Goal: Information Seeking & Learning: Learn about a topic

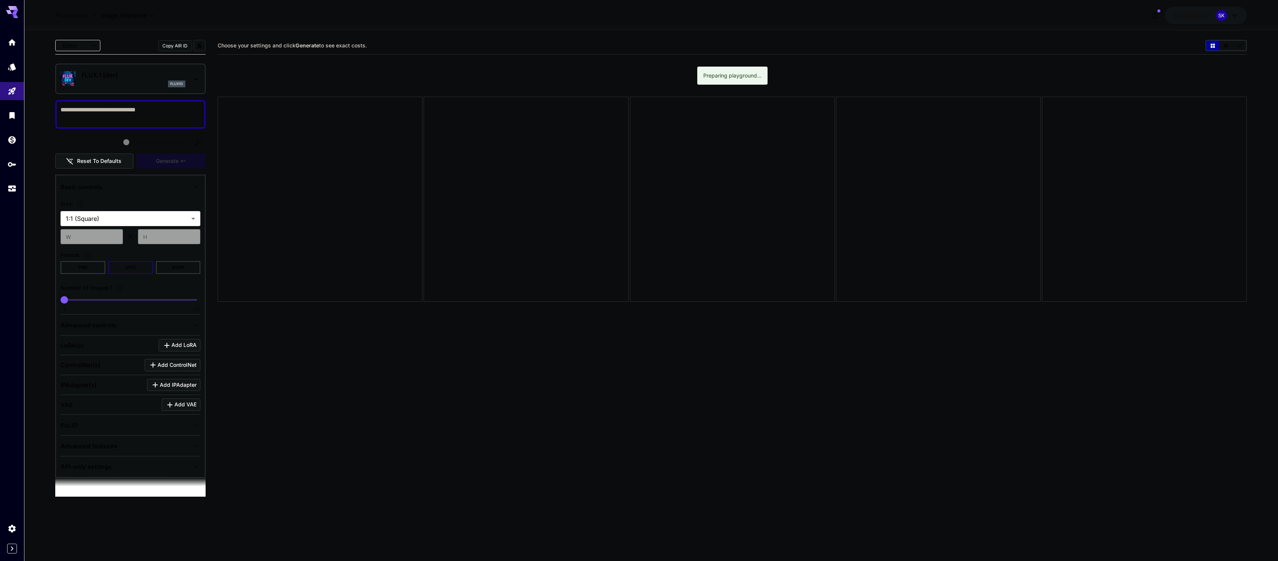
click at [121, 82] on div "flux1d" at bounding box center [134, 83] width 104 height 7
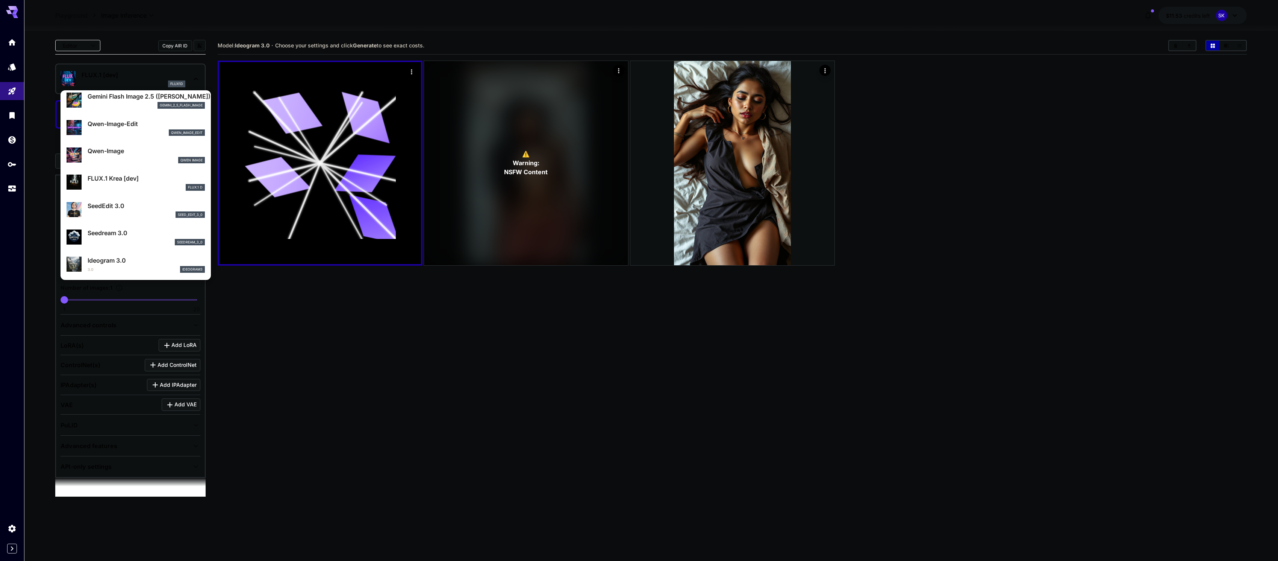
scroll to position [172, 0]
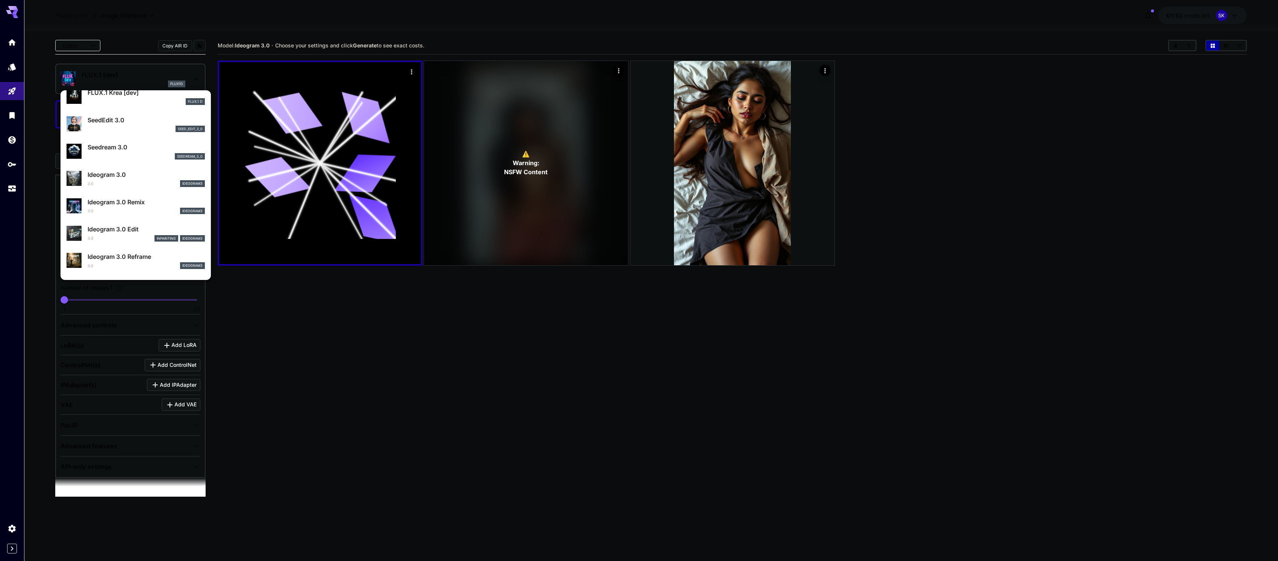
click at [1089, 262] on div at bounding box center [639, 280] width 1278 height 561
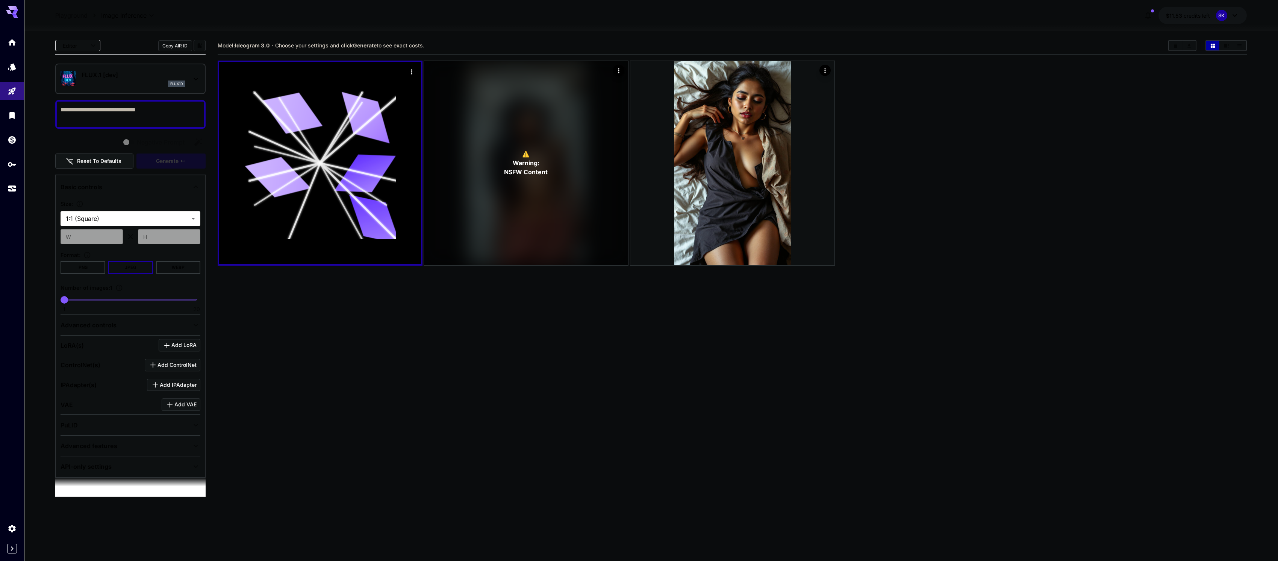
click at [186, 74] on div "FLUX.1 [dev] flux1d" at bounding box center [131, 78] width 140 height 23
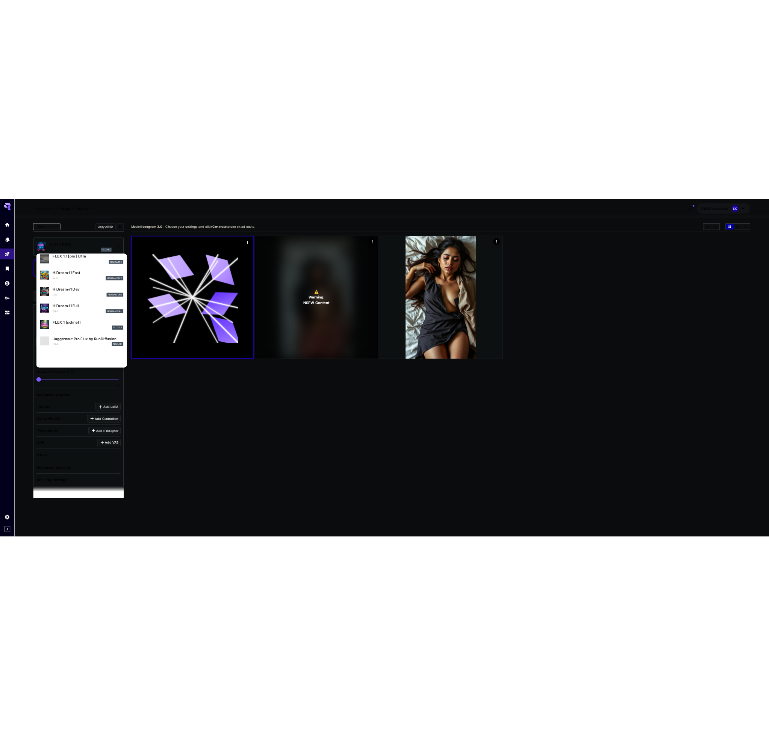
scroll to position [608, 0]
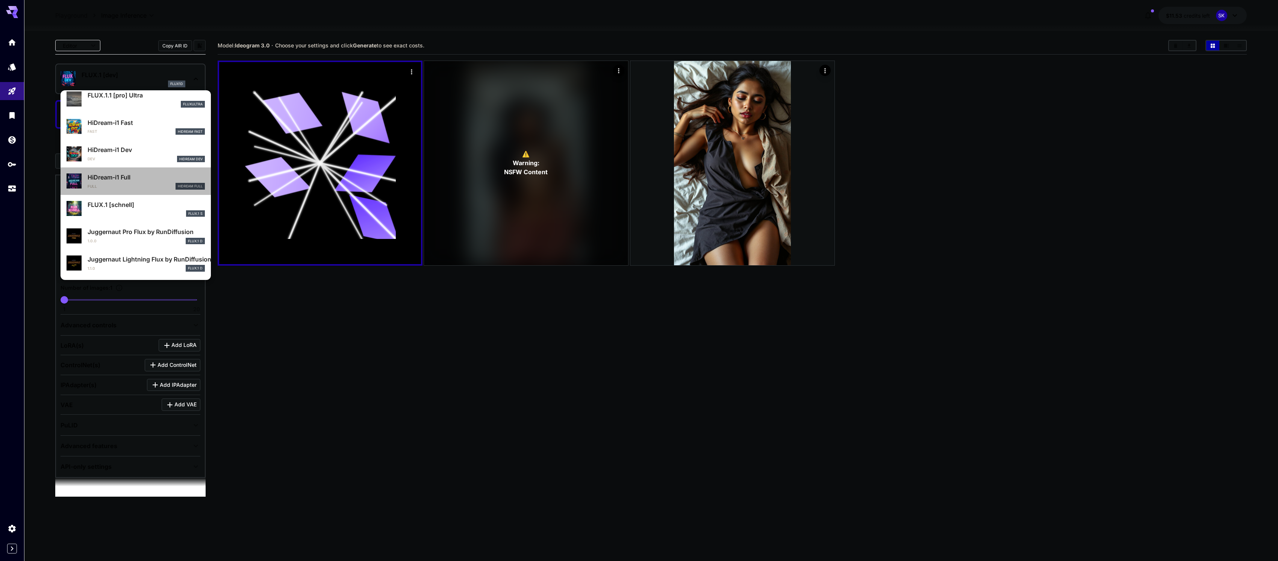
click at [140, 182] on div "HiDream-i1 Full Full HiDream Full" at bounding box center [146, 181] width 117 height 17
type input "**"
type input "***"
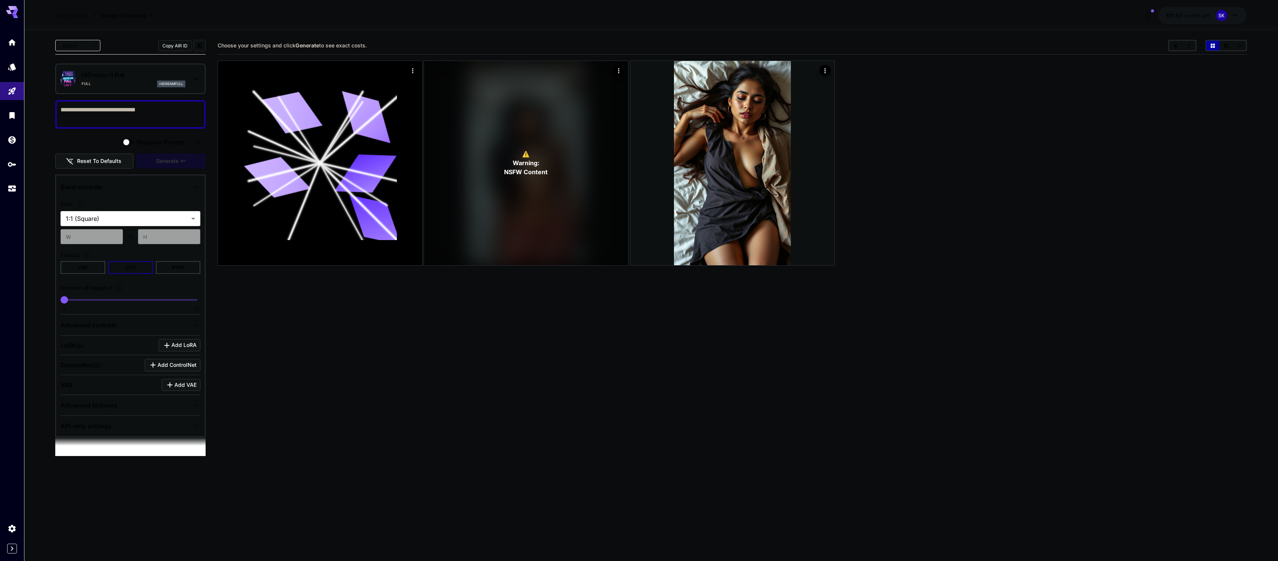
click at [167, 42] on button "Copy AIR ID" at bounding box center [175, 45] width 34 height 11
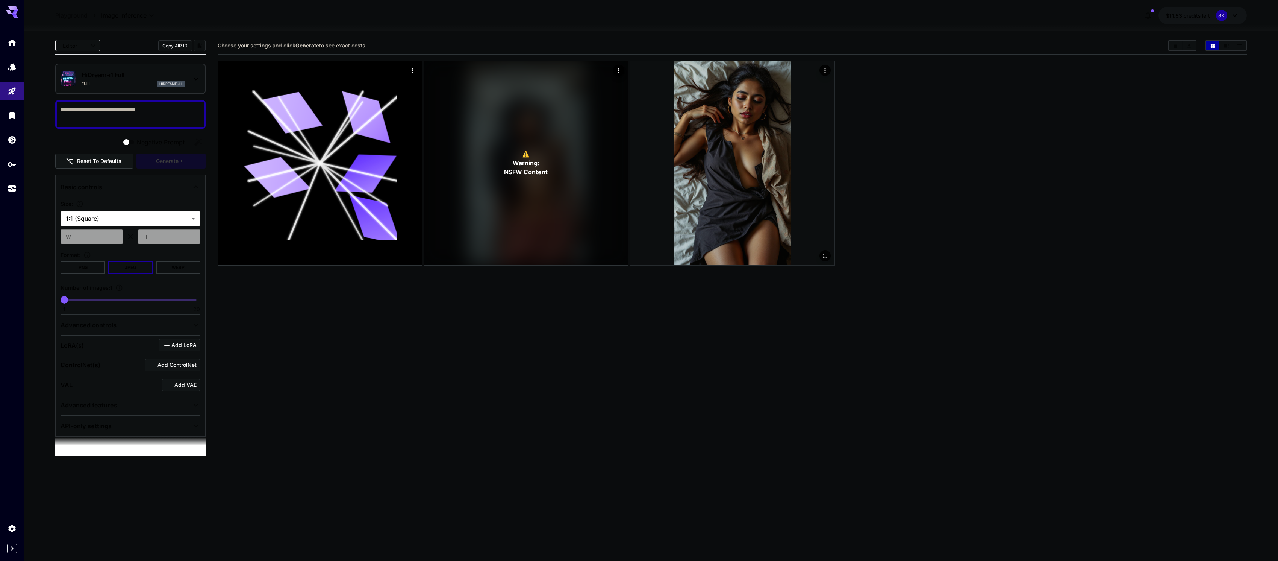
click at [687, 78] on img at bounding box center [733, 163] width 204 height 204
click at [823, 258] on icon "Open in fullscreen" at bounding box center [824, 255] width 8 height 8
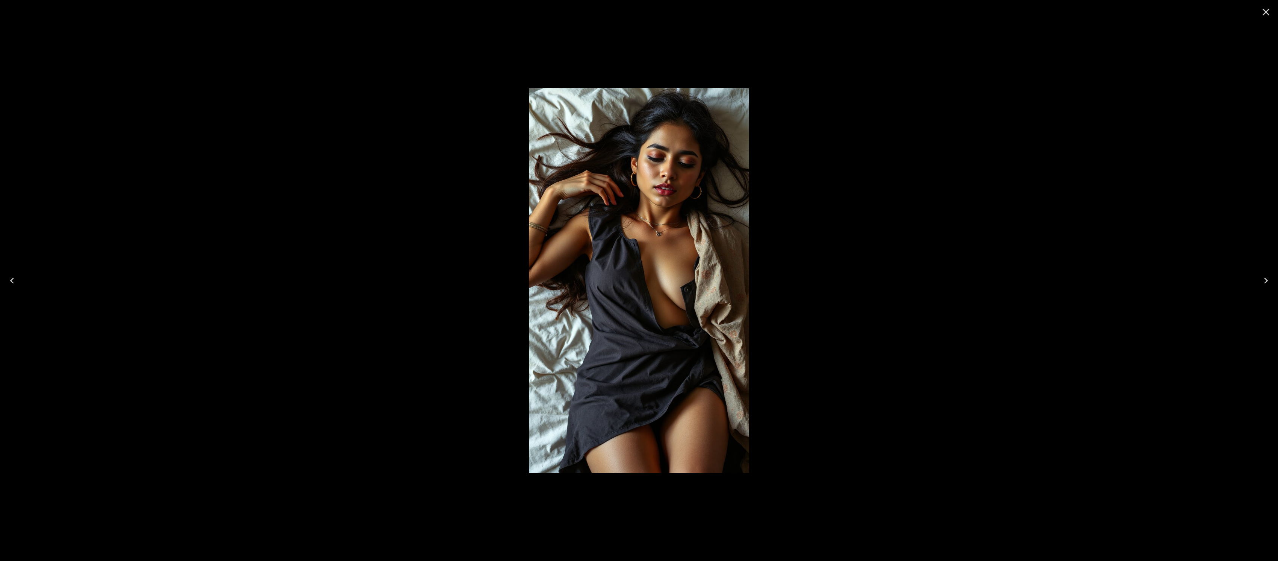
click at [716, 191] on img at bounding box center [639, 280] width 220 height 385
click at [1263, 16] on icon "Close" at bounding box center [1266, 12] width 12 height 12
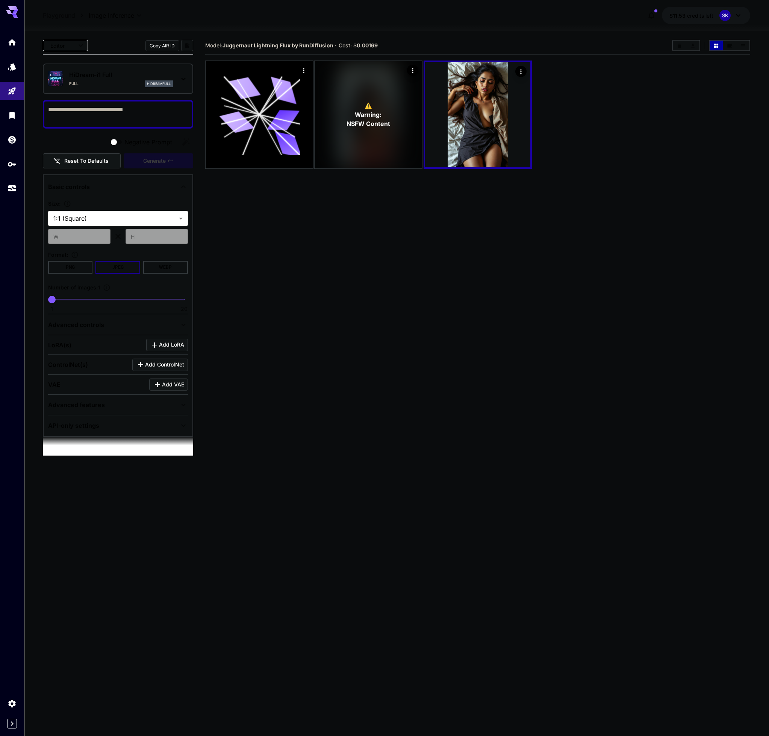
click at [549, 370] on section "Model: Juggernaut Lightning Flux by RunDiffusion · Cost: $ 0.00169 ⚠️ Warning: …" at bounding box center [478, 405] width 546 height 736
click at [418, 161] on div "Open in fullscreen" at bounding box center [412, 158] width 11 height 11
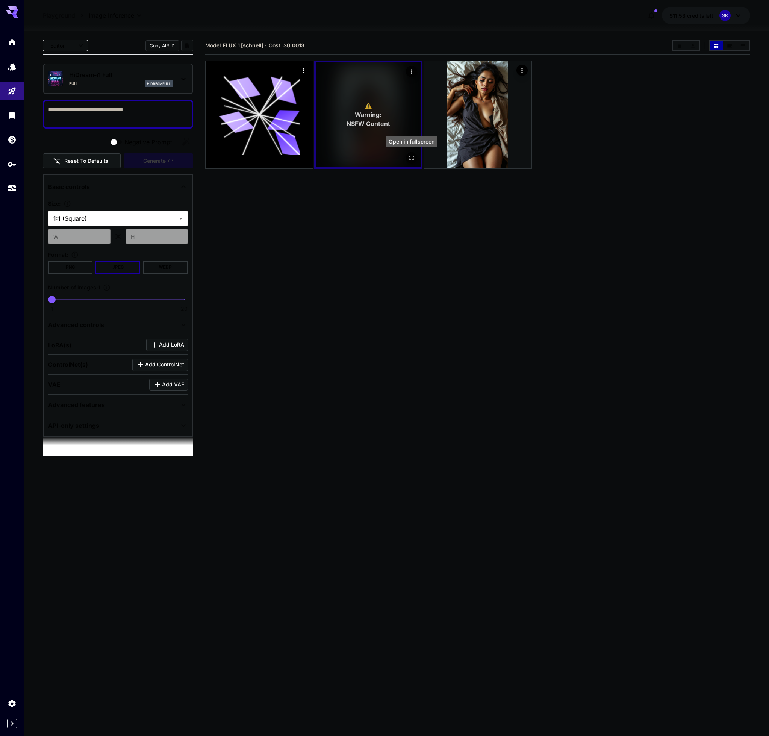
click at [408, 158] on icon "Open in fullscreen" at bounding box center [412, 158] width 8 height 8
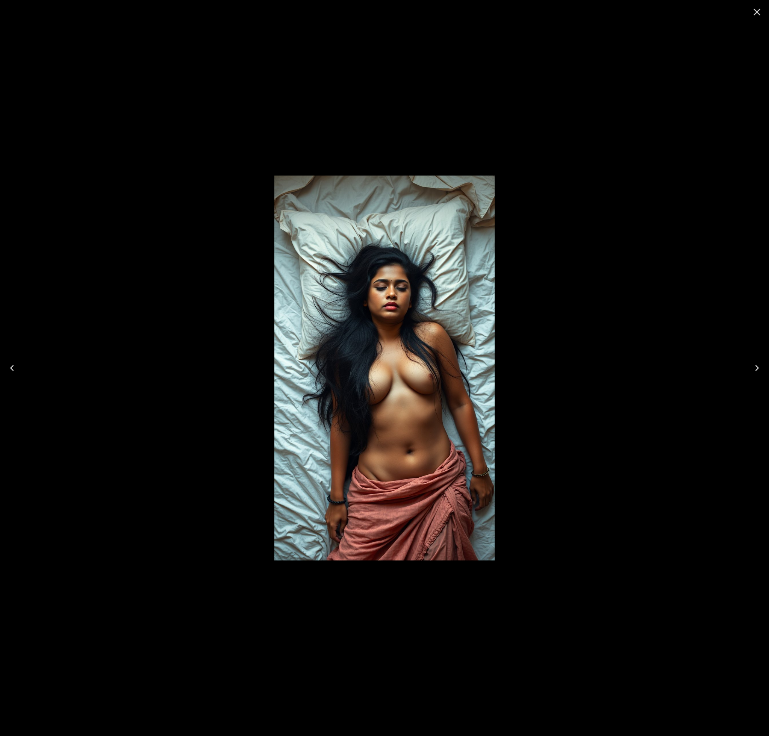
click at [408, 158] on div at bounding box center [384, 368] width 769 height 736
click at [757, 12] on icon "Close" at bounding box center [757, 12] width 7 height 7
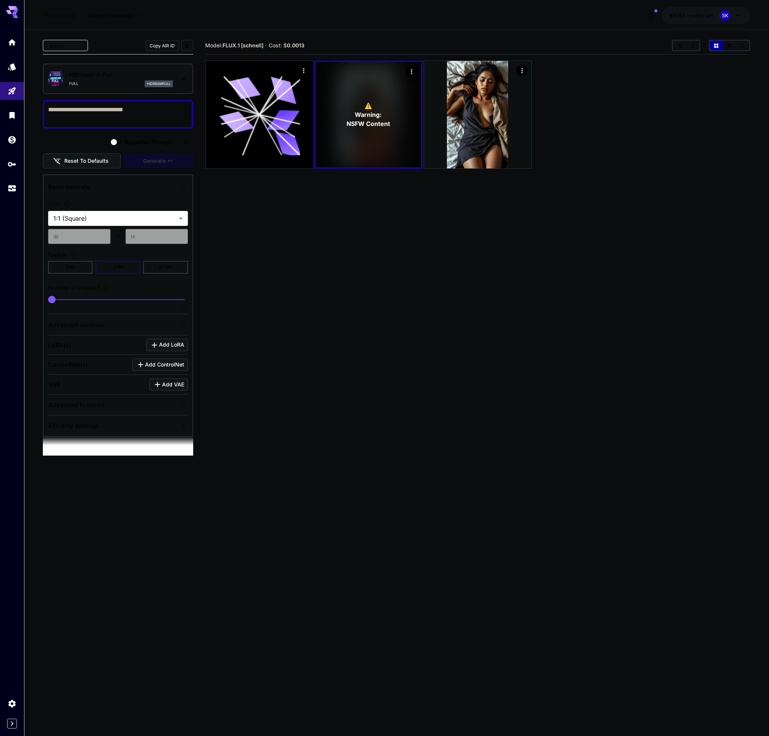
click at [139, 83] on div "Full hidreamfull" at bounding box center [121, 83] width 104 height 7
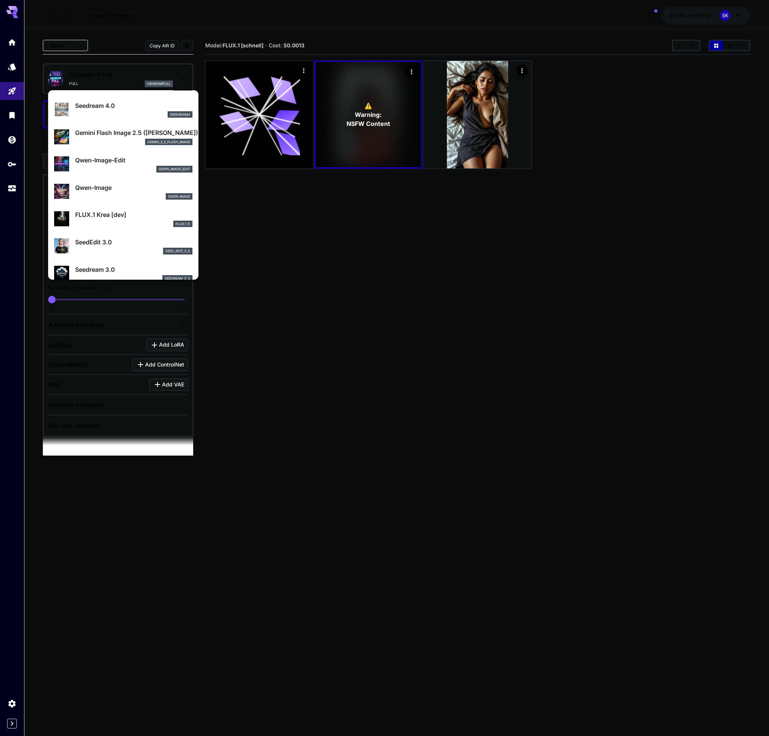
scroll to position [86, 0]
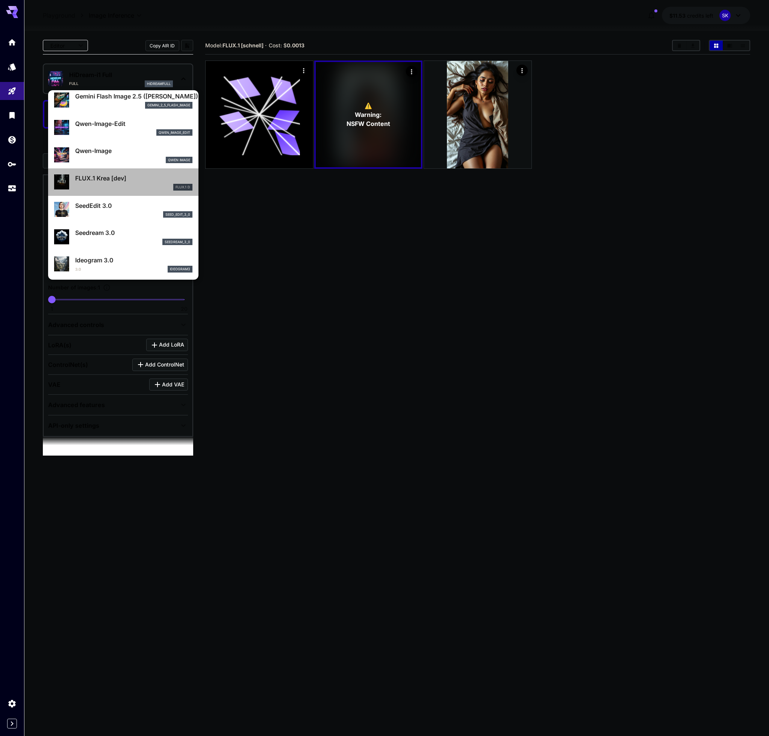
click at [120, 182] on p "FLUX.1 Krea [dev]" at bounding box center [133, 178] width 117 height 9
type input "**"
type input "***"
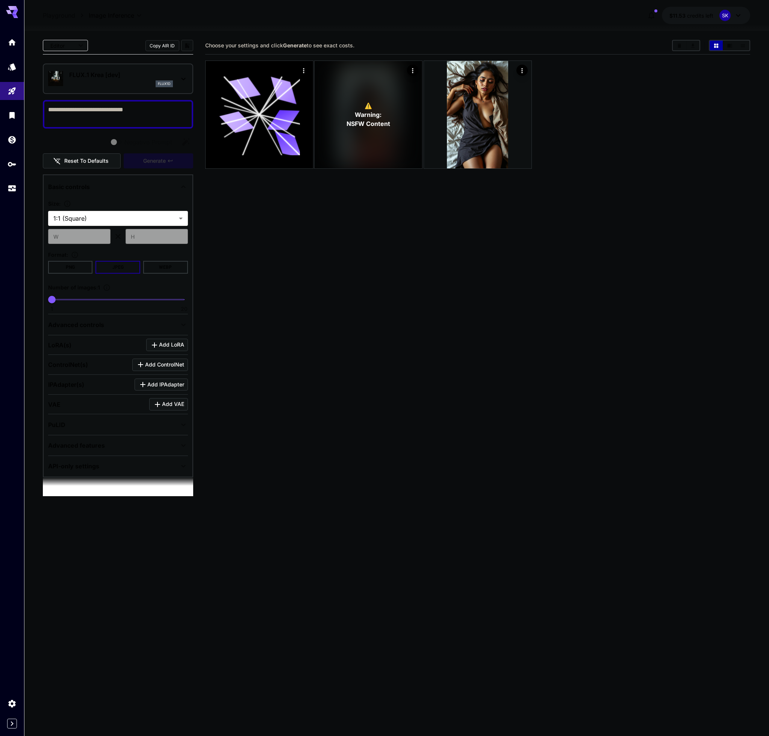
click at [146, 115] on textarea "Negative Prompt" at bounding box center [118, 114] width 140 height 18
click at [152, 79] on p "FLUX.1 Krea [dev]" at bounding box center [121, 74] width 104 height 9
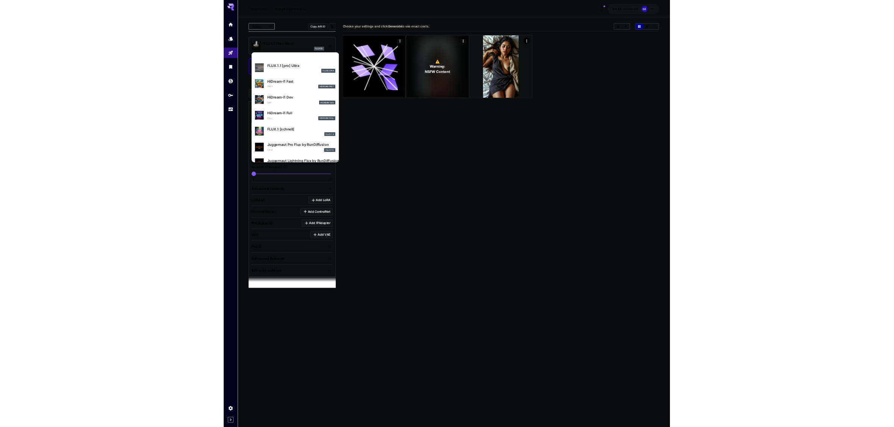
scroll to position [608, 0]
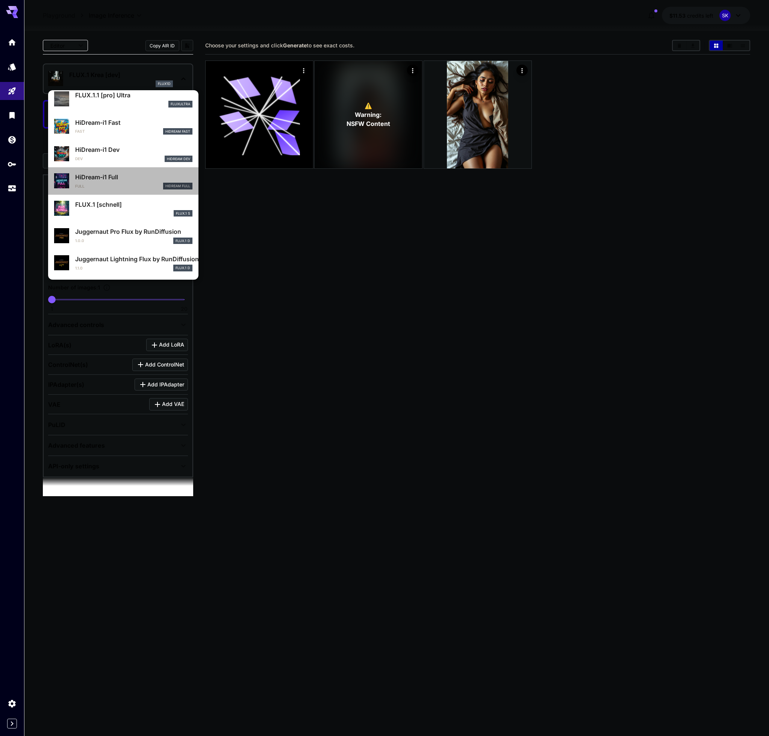
click at [111, 190] on div "HiDream-i1 Full Full HiDream Full" at bounding box center [123, 181] width 138 height 23
type input "**"
type input "***"
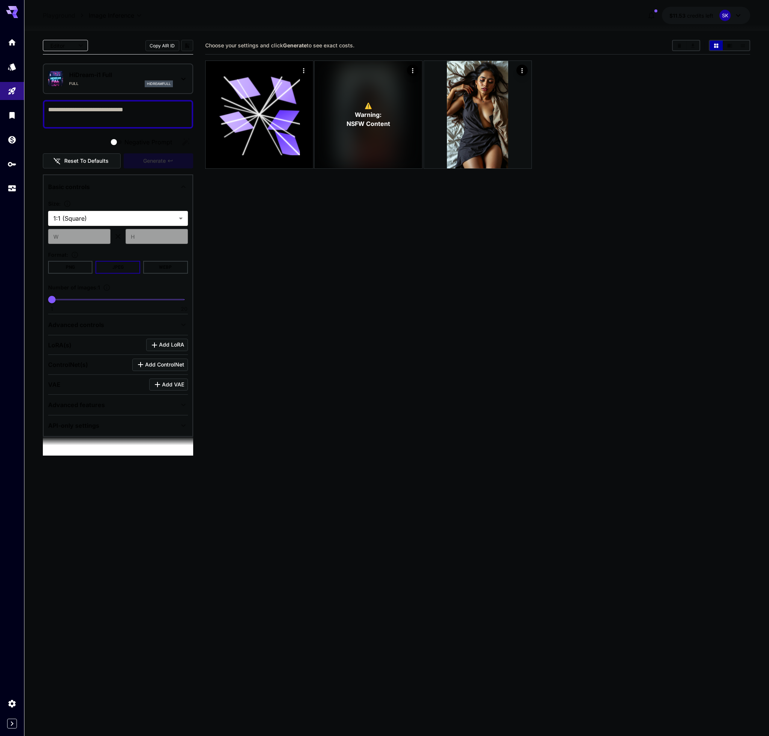
click at [172, 44] on button "Copy AIR ID" at bounding box center [163, 45] width 34 height 11
click at [8, 192] on link at bounding box center [12, 188] width 24 height 18
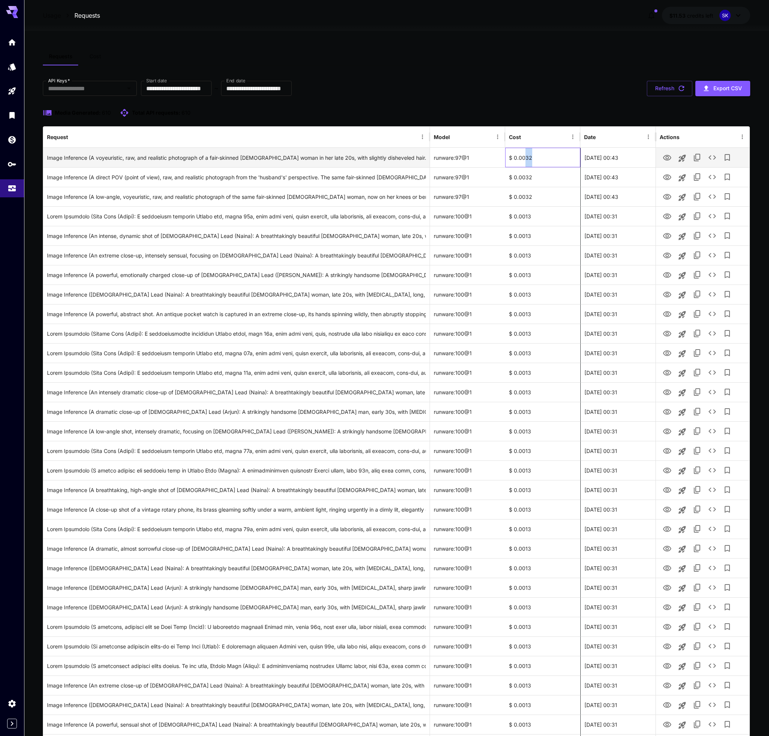
drag, startPoint x: 525, startPoint y: 159, endPoint x: 531, endPoint y: 157, distance: 7.1
click at [531, 157] on div "$ 0.0032" at bounding box center [542, 158] width 75 height 20
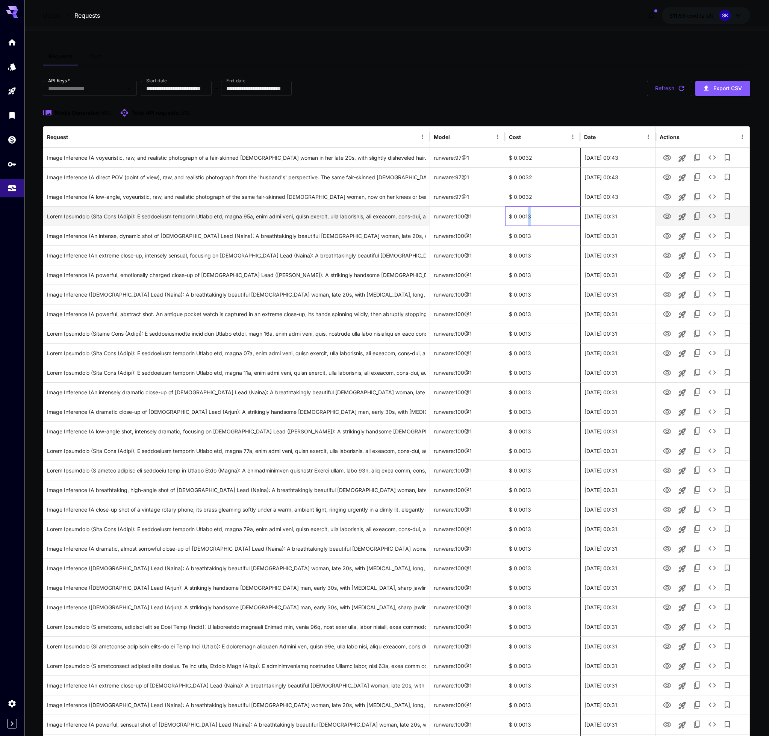
drag, startPoint x: 528, startPoint y: 217, endPoint x: 534, endPoint y: 217, distance: 6.0
click at [534, 217] on div "$ 0.0013" at bounding box center [542, 216] width 75 height 20
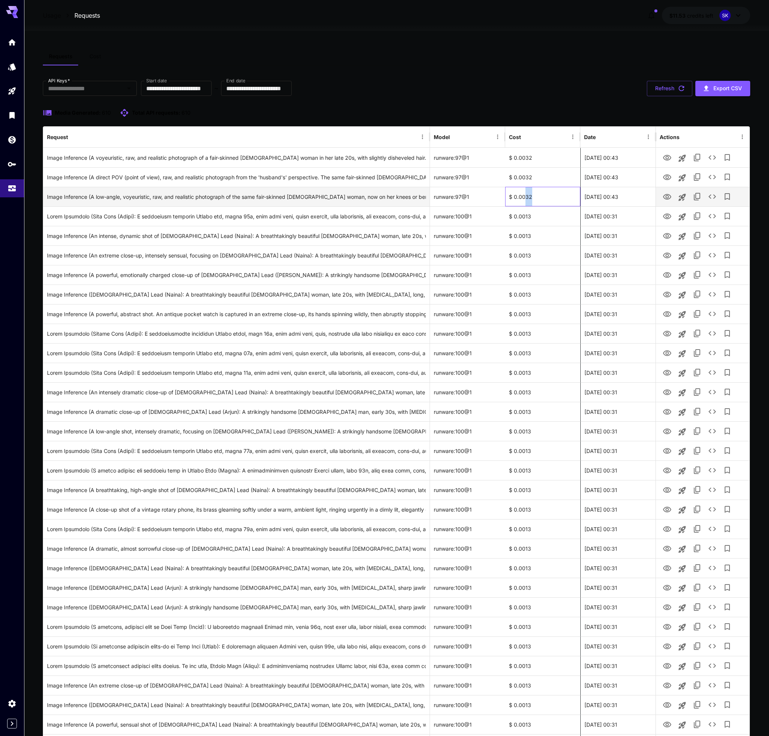
drag, startPoint x: 526, startPoint y: 195, endPoint x: 536, endPoint y: 196, distance: 9.8
click at [536, 196] on div "$ 0.0032" at bounding box center [542, 197] width 75 height 20
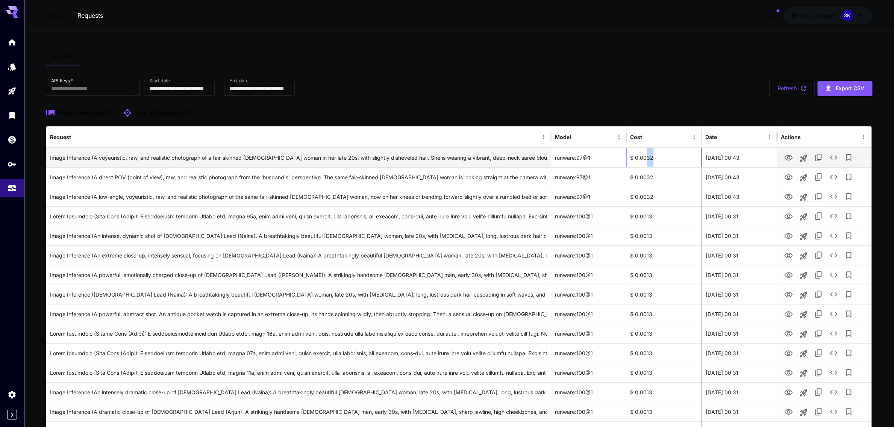
drag, startPoint x: 648, startPoint y: 162, endPoint x: 660, endPoint y: 158, distance: 12.6
click at [660, 159] on div "$ 0.0032" at bounding box center [663, 158] width 75 height 20
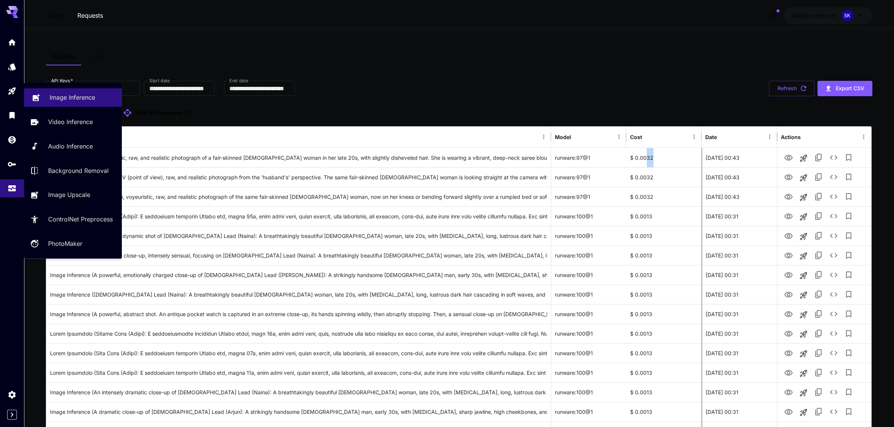
click at [71, 95] on p "Image Inference" at bounding box center [72, 97] width 45 height 9
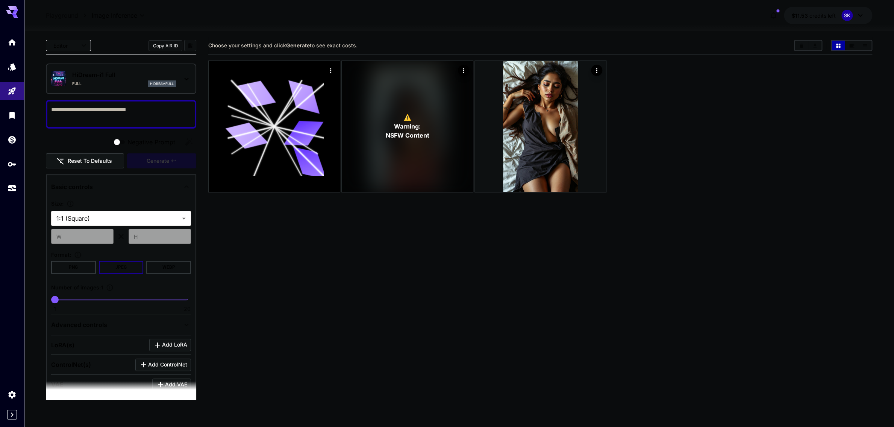
click at [102, 68] on div "HiDream-i1 Full Full hidreamfull" at bounding box center [121, 78] width 140 height 23
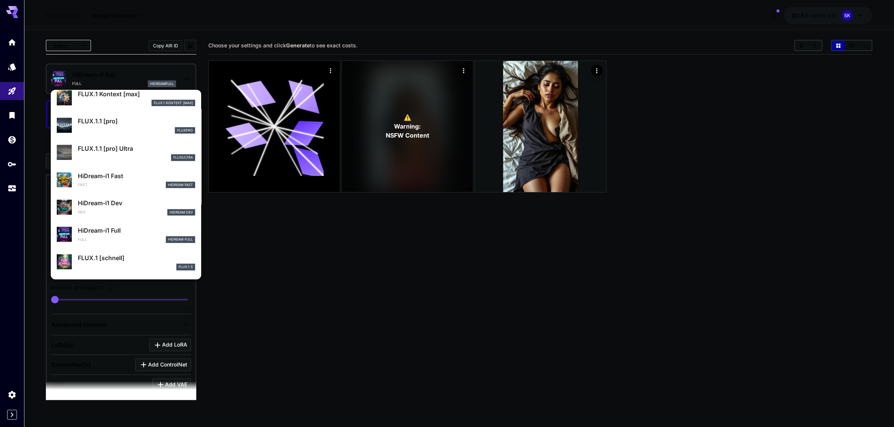
scroll to position [594, 0]
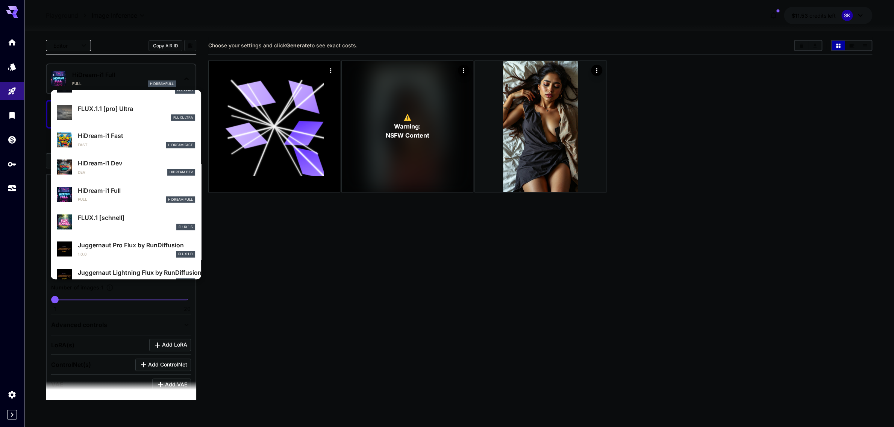
click at [830, 121] on div at bounding box center [447, 213] width 894 height 427
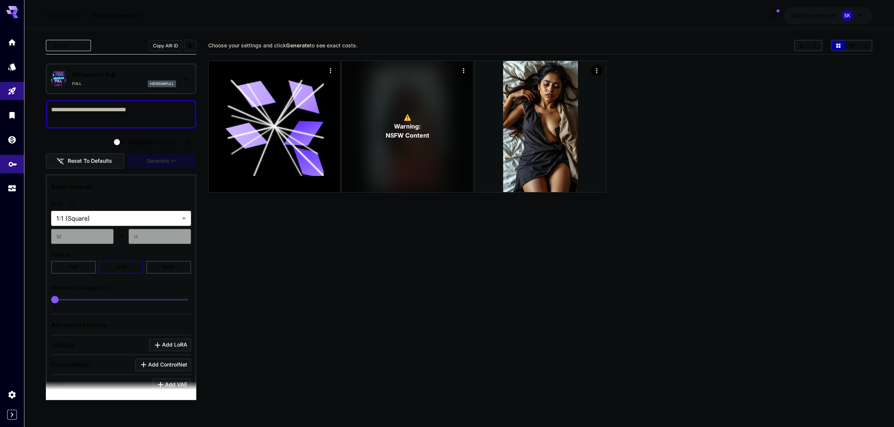
click at [3, 164] on link at bounding box center [12, 164] width 24 height 18
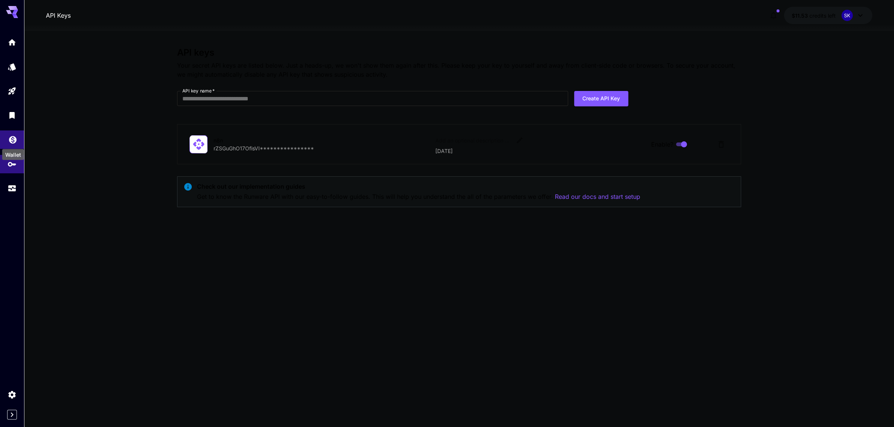
click at [12, 136] on icon "Wallet" at bounding box center [12, 137] width 9 height 9
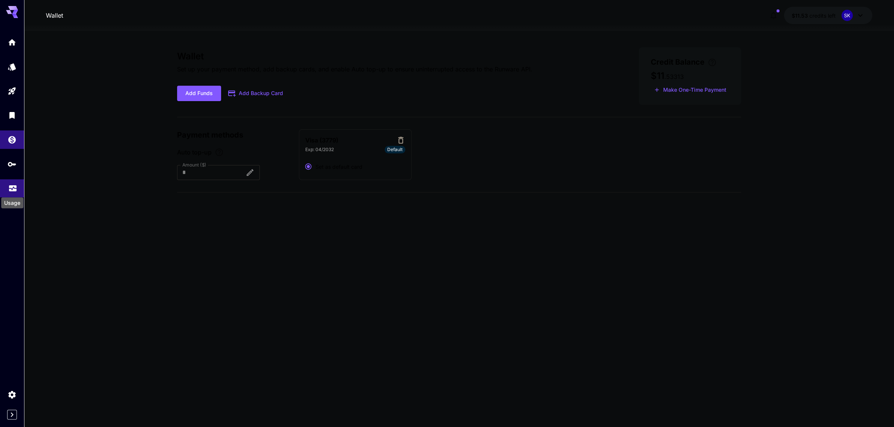
click at [16, 189] on icon "Usage" at bounding box center [13, 187] width 8 height 4
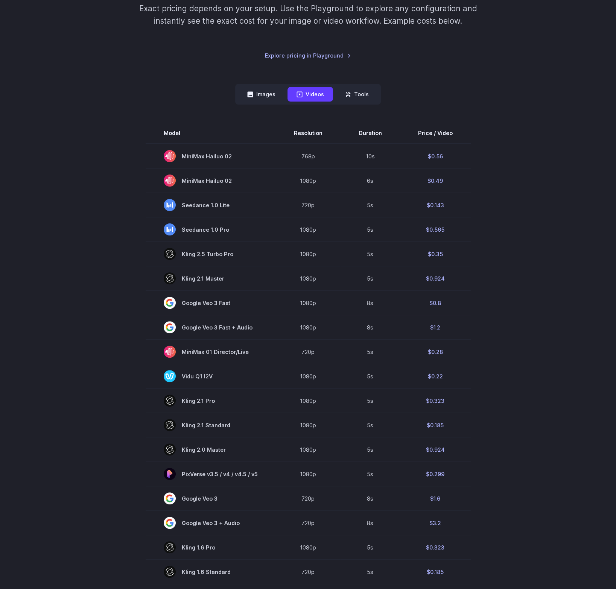
scroll to position [159, 0]
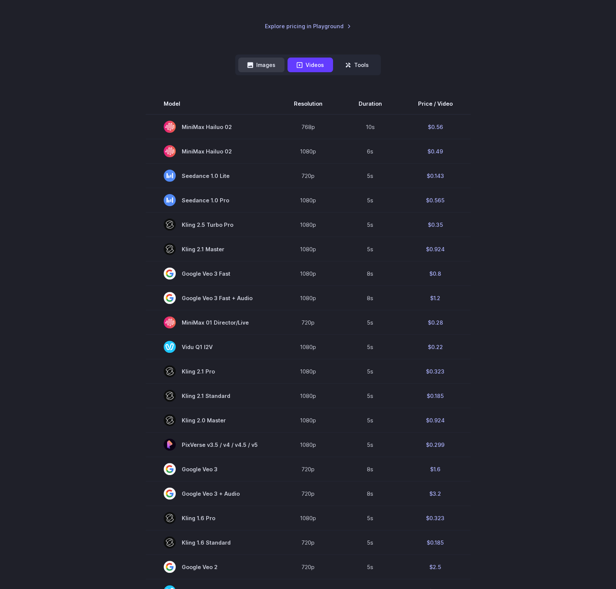
click at [274, 64] on button "Images" at bounding box center [261, 65] width 46 height 15
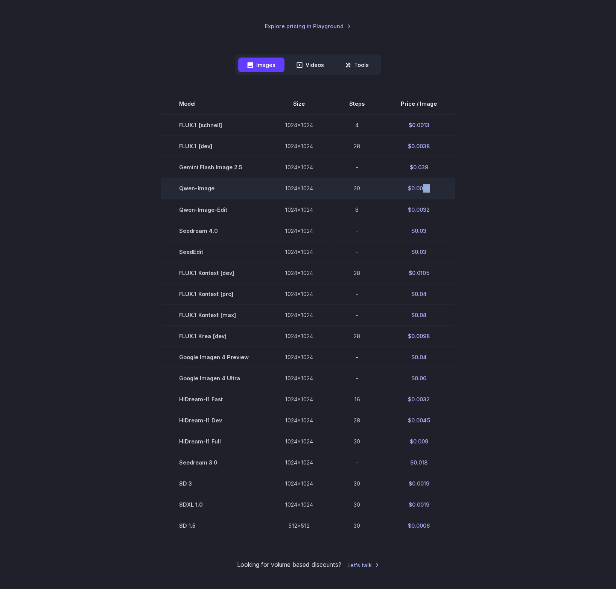
drag, startPoint x: 423, startPoint y: 188, endPoint x: 435, endPoint y: 189, distance: 12.0
click at [435, 189] on td "$0.0058" at bounding box center [418, 188] width 72 height 21
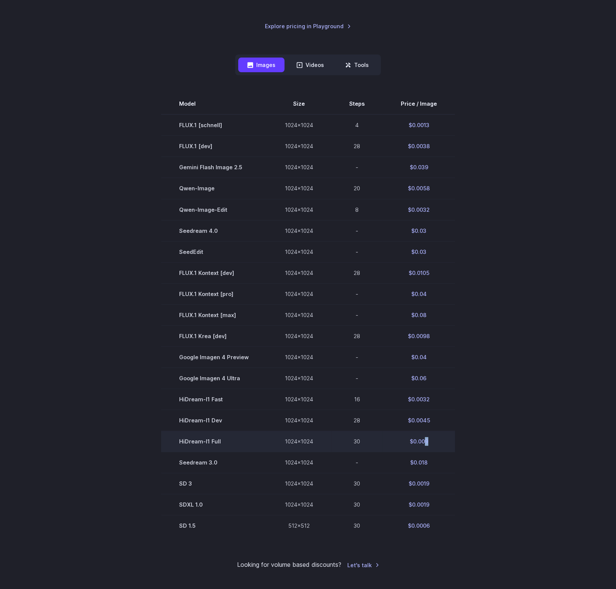
drag, startPoint x: 422, startPoint y: 444, endPoint x: 429, endPoint y: 443, distance: 7.6
click at [429, 443] on td "$0.009" at bounding box center [418, 441] width 72 height 21
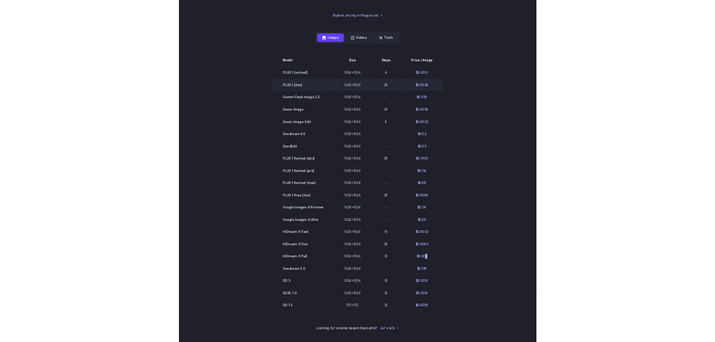
scroll to position [161, 0]
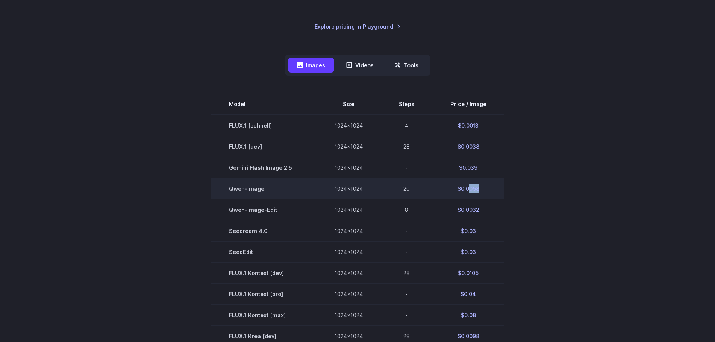
drag, startPoint x: 469, startPoint y: 185, endPoint x: 479, endPoint y: 188, distance: 9.7
click at [479, 188] on td "$0.0058" at bounding box center [468, 188] width 72 height 21
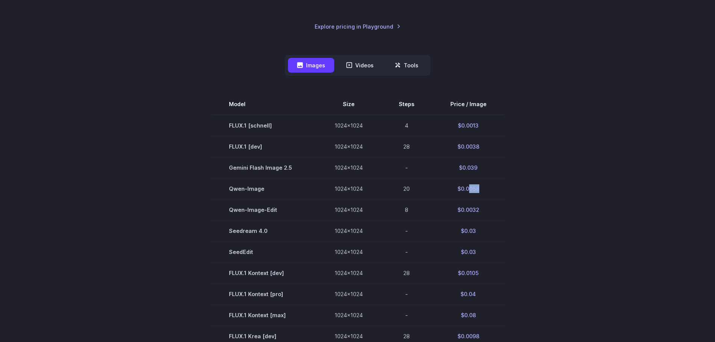
scroll to position [238, 0]
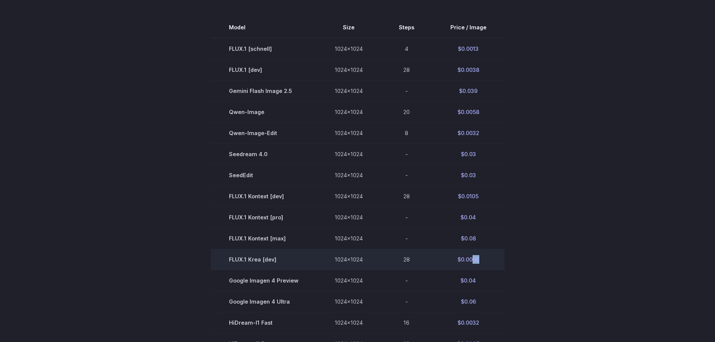
drag, startPoint x: 471, startPoint y: 258, endPoint x: 480, endPoint y: 260, distance: 8.8
click at [480, 260] on td "$0.0098" at bounding box center [468, 259] width 72 height 21
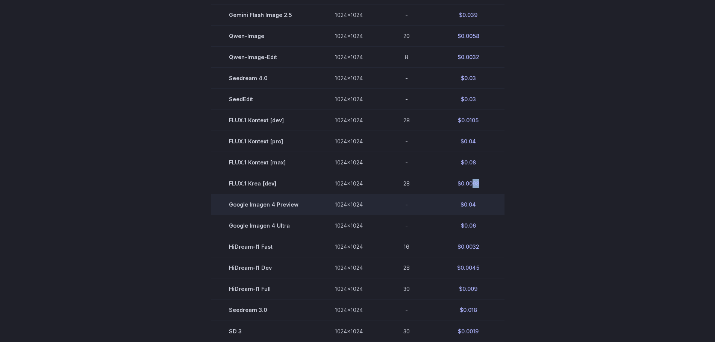
scroll to position [314, 0]
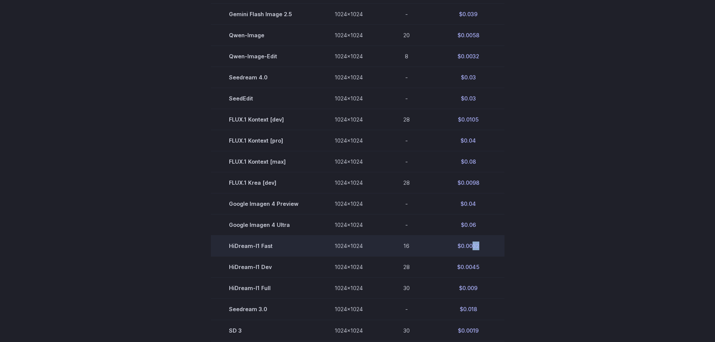
drag, startPoint x: 478, startPoint y: 245, endPoint x: 471, endPoint y: 243, distance: 7.5
click at [471, 243] on td "$0.0032" at bounding box center [468, 245] width 72 height 21
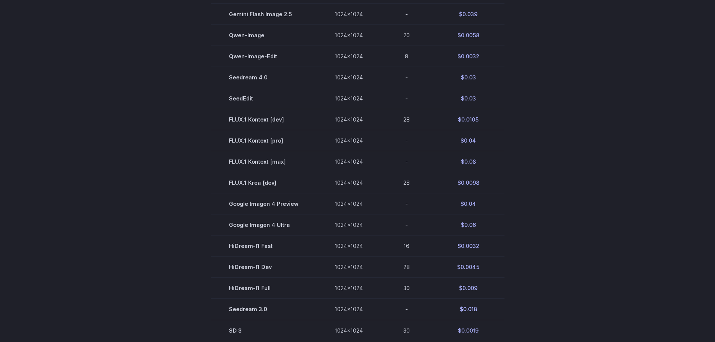
click at [576, 187] on section "Model Size Steps Price / Image FLUX.1 [schnell] 1024x1024 4 $0.0013 FLUX.1 [dev…" at bounding box center [357, 161] width 523 height 443
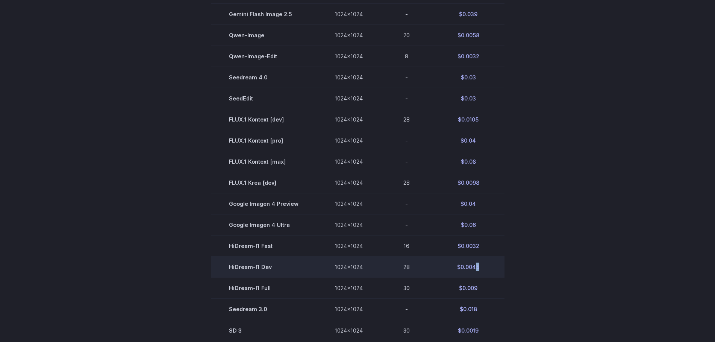
drag, startPoint x: 481, startPoint y: 268, endPoint x: 475, endPoint y: 266, distance: 5.9
click at [475, 266] on td "$0.0045" at bounding box center [468, 266] width 72 height 21
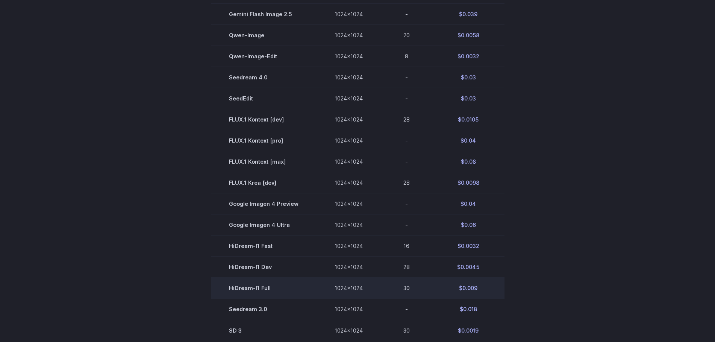
click at [488, 295] on td "$0.009" at bounding box center [468, 287] width 72 height 21
drag, startPoint x: 486, startPoint y: 294, endPoint x: 474, endPoint y: 292, distance: 12.2
click at [474, 292] on td "$0.009" at bounding box center [468, 287] width 72 height 21
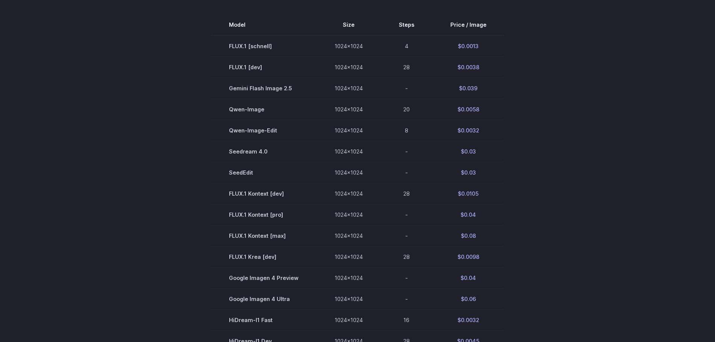
scroll to position [238, 0]
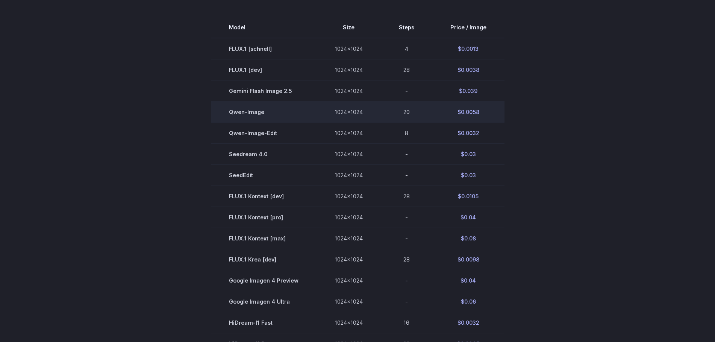
click at [474, 115] on td "$0.0058" at bounding box center [468, 111] width 72 height 21
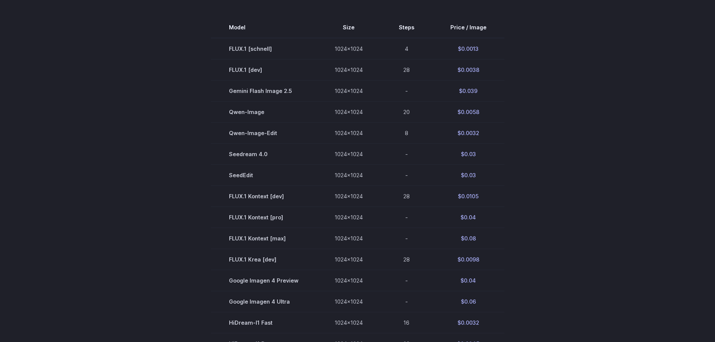
click at [541, 99] on section "Model Size Steps Price / Image FLUX.1 [schnell] 1024x1024 4 $0.0013 FLUX.1 [dev…" at bounding box center [357, 238] width 523 height 443
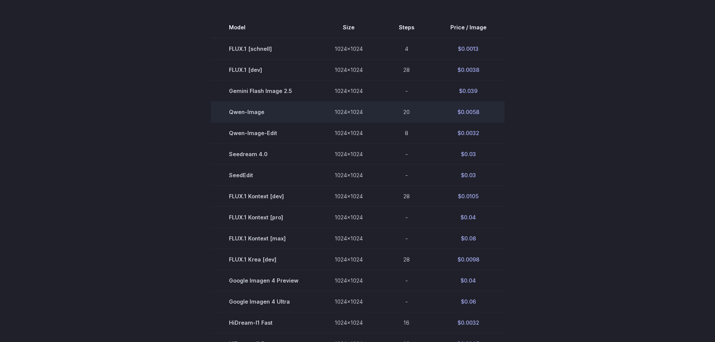
click at [475, 114] on td "$0.0058" at bounding box center [468, 111] width 72 height 21
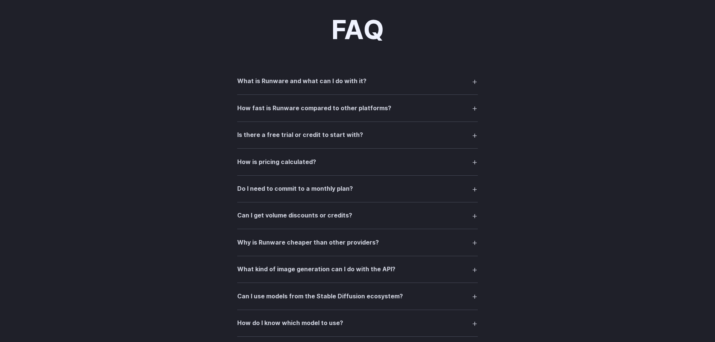
scroll to position [1005, 0]
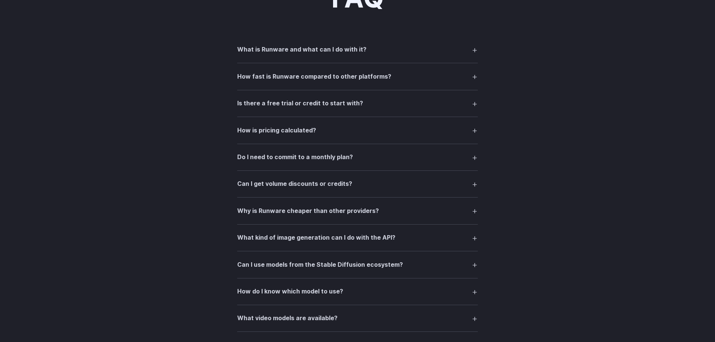
click at [390, 208] on summary "Why is Runware cheaper than other providers?" at bounding box center [357, 210] width 241 height 14
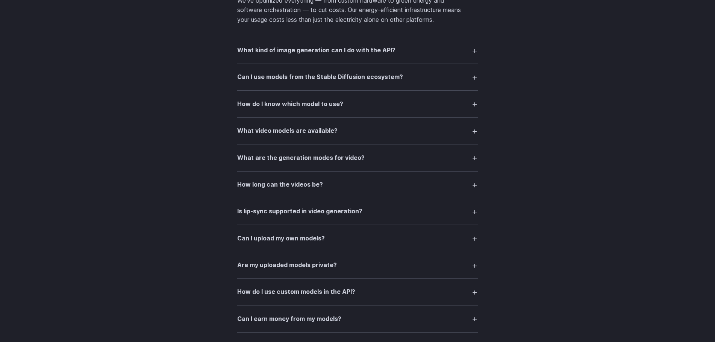
scroll to position [1235, 0]
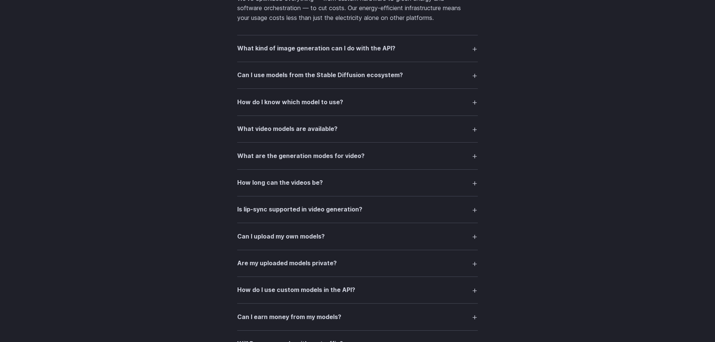
click at [411, 180] on summary "How long can the videos be?" at bounding box center [357, 183] width 241 height 14
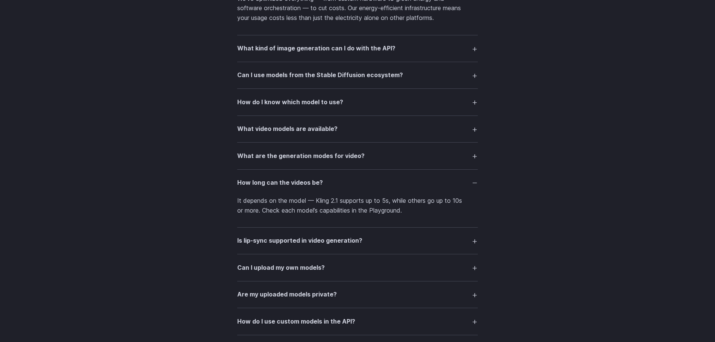
click at [407, 243] on summary "Is lip-sync supported in video generation?" at bounding box center [357, 240] width 241 height 14
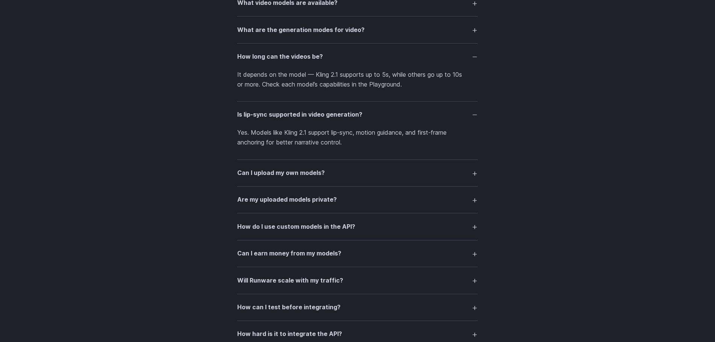
scroll to position [1388, 0]
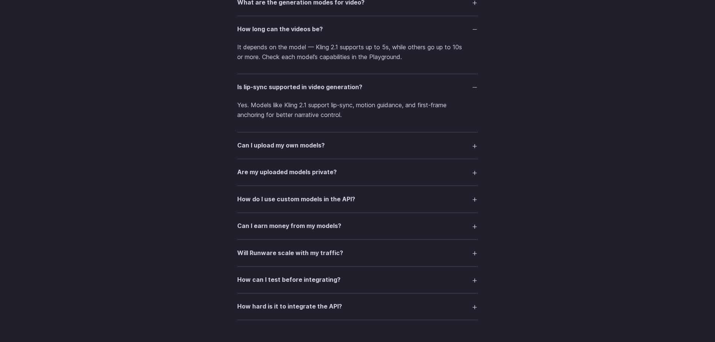
click at [422, 176] on summary "Are my uploaded models private?" at bounding box center [357, 172] width 241 height 14
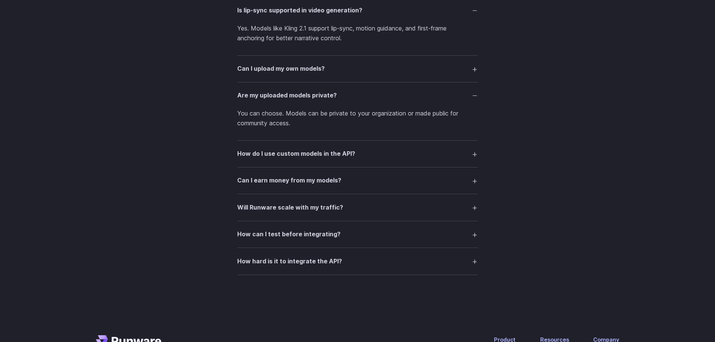
scroll to position [1574, 0]
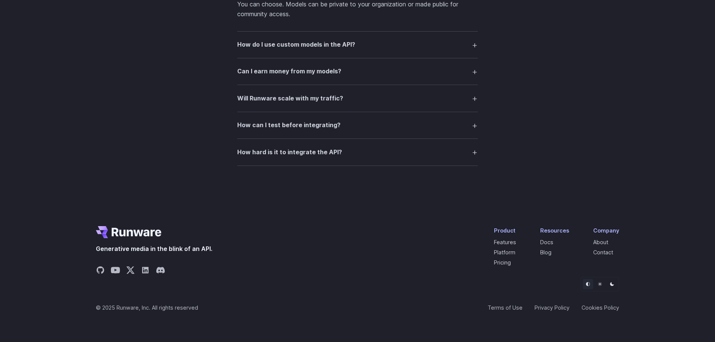
click at [610, 241] on li "About" at bounding box center [606, 242] width 26 height 9
click at [603, 241] on link "About" at bounding box center [600, 242] width 15 height 6
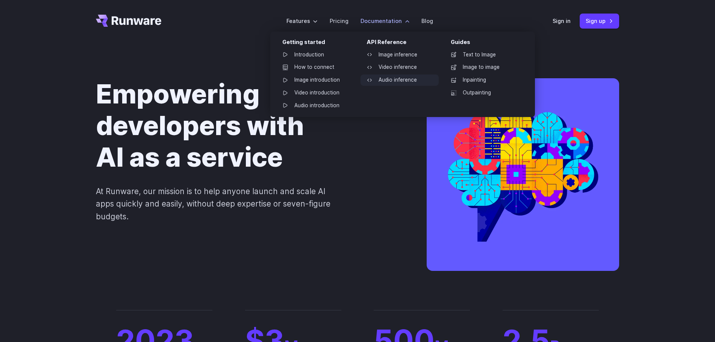
click at [403, 79] on link "Audio inference" at bounding box center [400, 79] width 78 height 11
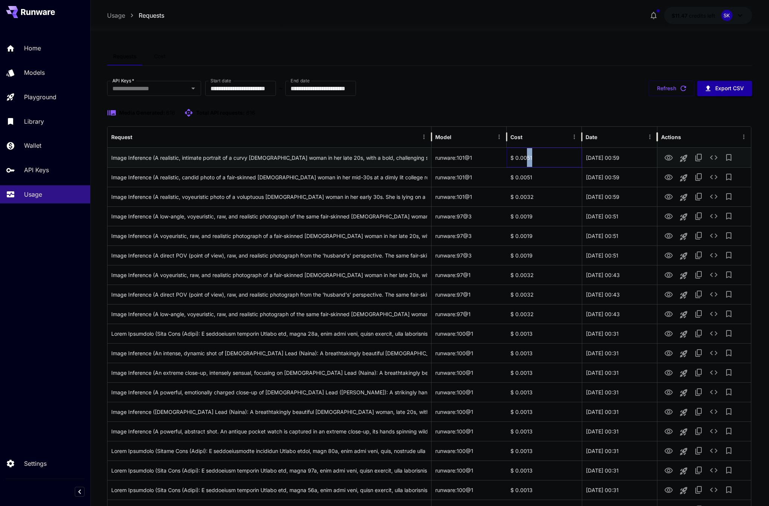
drag, startPoint x: 526, startPoint y: 161, endPoint x: 545, endPoint y: 158, distance: 19.9
click at [545, 158] on div "$ 0.0051" at bounding box center [544, 158] width 75 height 20
click at [665, 88] on button "Refresh" at bounding box center [671, 88] width 45 height 15
click at [664, 87] on button "Refresh" at bounding box center [671, 88] width 45 height 15
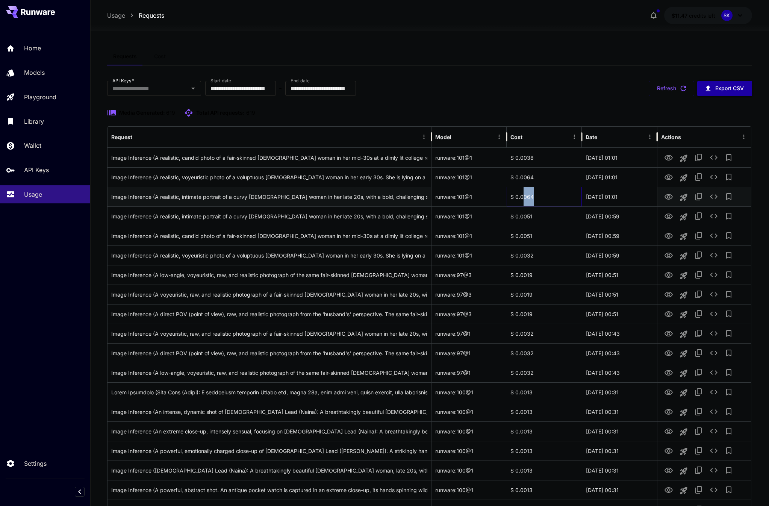
drag, startPoint x: 534, startPoint y: 194, endPoint x: 523, endPoint y: 192, distance: 11.8
click at [523, 192] on div "$ 0.0064" at bounding box center [544, 197] width 75 height 20
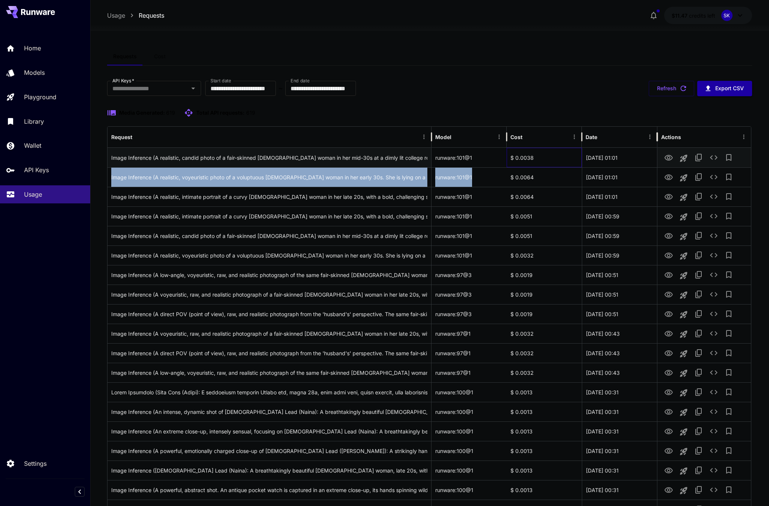
drag, startPoint x: 545, startPoint y: 165, endPoint x: 499, endPoint y: 175, distance: 46.8
click at [507, 167] on div "$ 0.0038" at bounding box center [544, 158] width 75 height 20
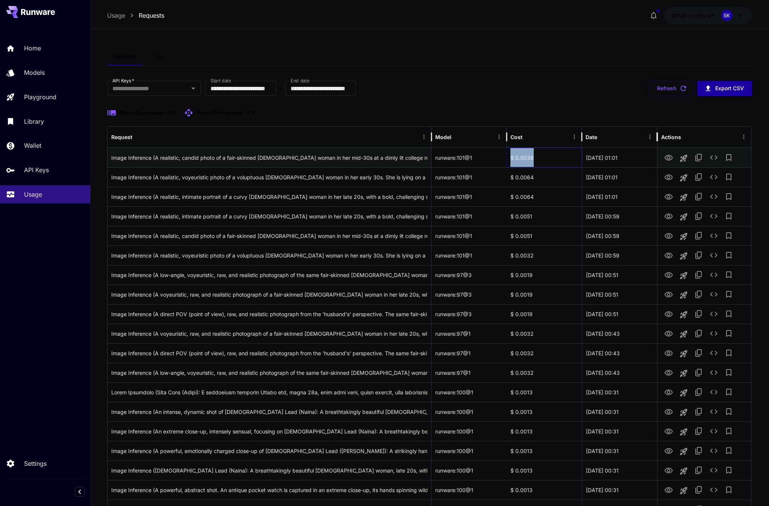
drag, startPoint x: 547, startPoint y: 153, endPoint x: 503, endPoint y: 159, distance: 44.4
click at [507, 159] on div "$ 0.0038" at bounding box center [544, 158] width 75 height 20
